Goal: Find specific page/section: Find specific page/section

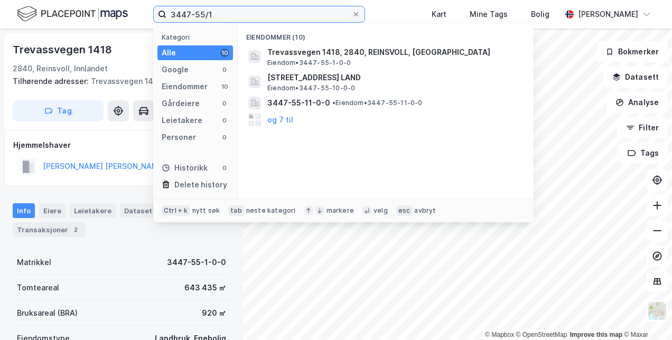
drag, startPoint x: 213, startPoint y: 13, endPoint x: 195, endPoint y: 12, distance: 18.0
click at [195, 12] on input "3447-55/1" at bounding box center [258, 14] width 185 height 16
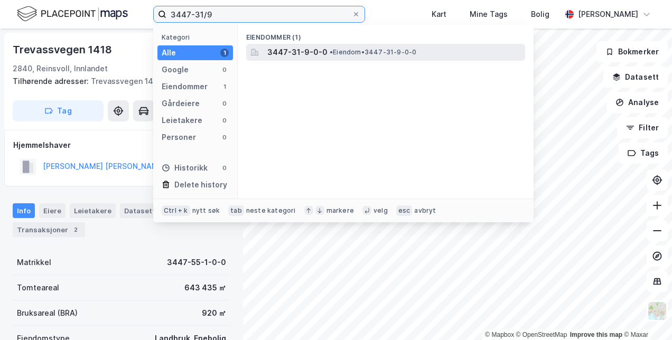
type input "3447-31/9"
click at [294, 55] on span "3447-31-9-0-0" at bounding box center [297, 52] width 60 height 13
